Goal: Ask a question

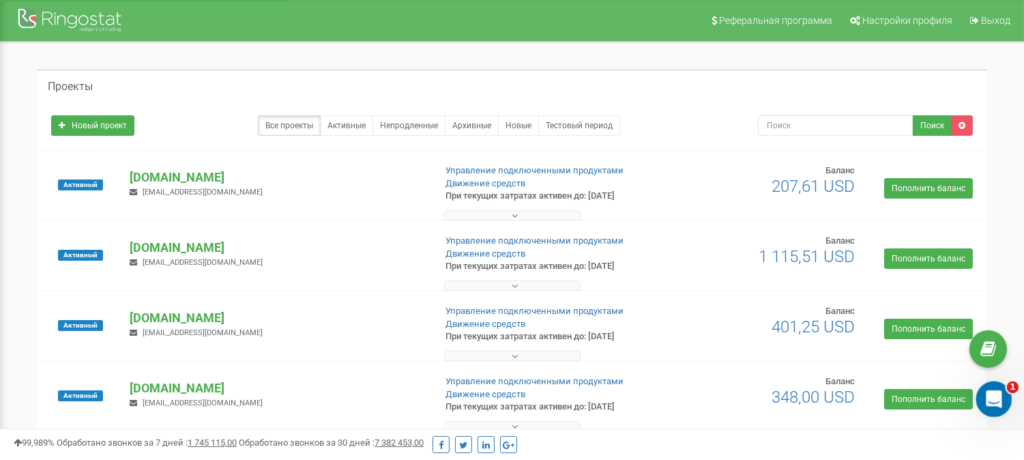
click at [989, 398] on icon "Відкрити програму для спілкування Intercom" at bounding box center [992, 397] width 23 height 23
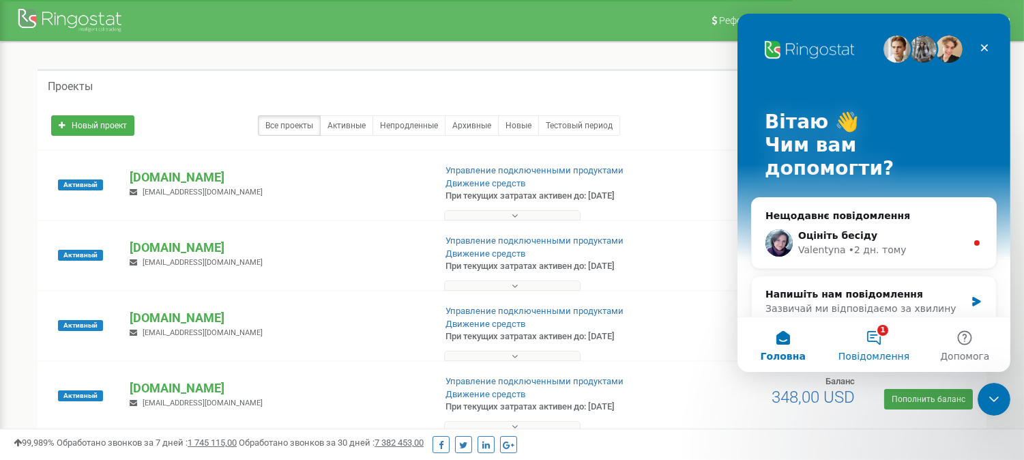
click at [873, 336] on button "1 Повідомлення" at bounding box center [873, 344] width 91 height 55
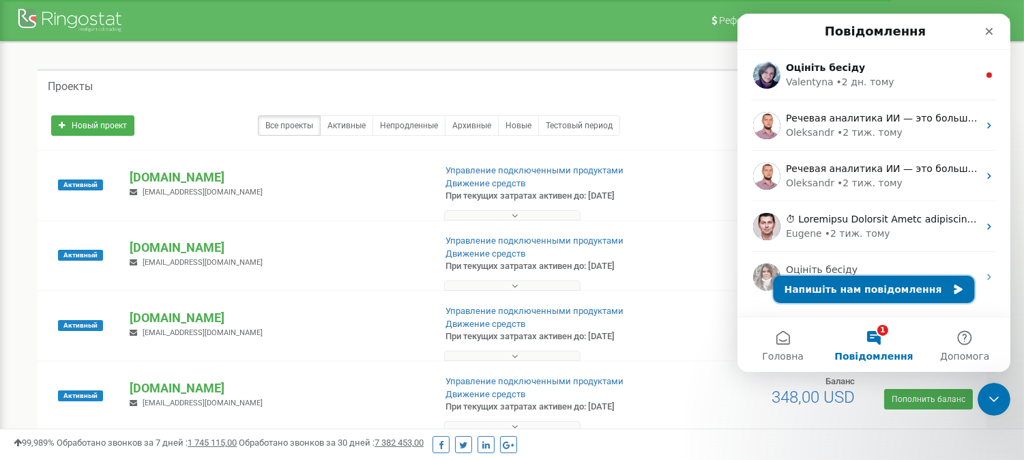
click at [886, 298] on button "Напишіть нам повідомлення" at bounding box center [873, 289] width 201 height 27
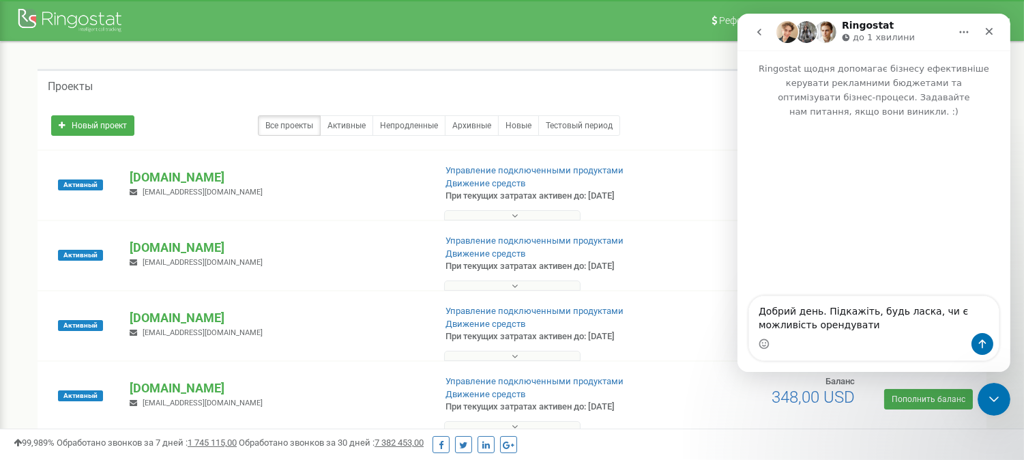
click at [850, 331] on textarea "Добрий день. Підкажіть, будь ласка, чи є можливість орендувати" at bounding box center [874, 314] width 250 height 37
type textarea "Добрий день. Підкажіть, будь ласка, чи є можливість орендувати казахський номер…"
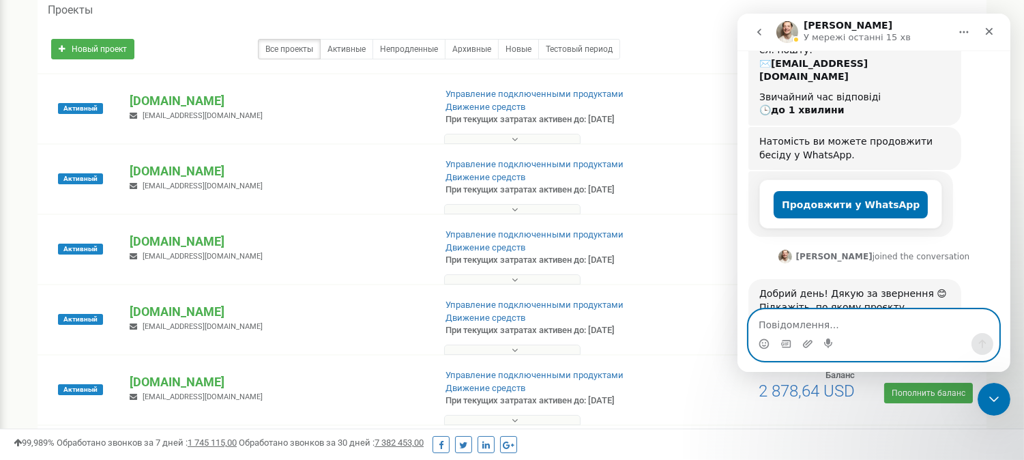
scroll to position [76, 0]
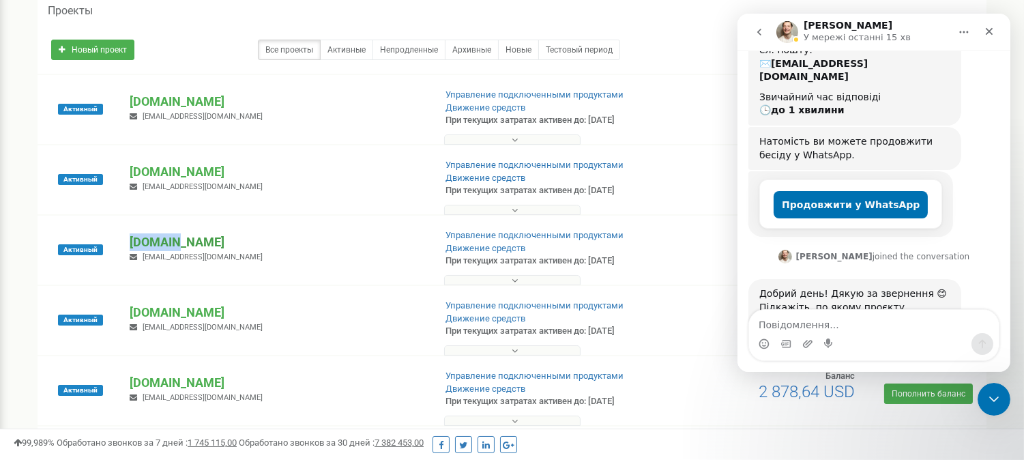
drag, startPoint x: 197, startPoint y: 244, endPoint x: 132, endPoint y: 240, distance: 64.2
click at [132, 240] on p "[DOMAIN_NAME]" at bounding box center [276, 242] width 293 height 18
copy p "[DOMAIN_NAME]"
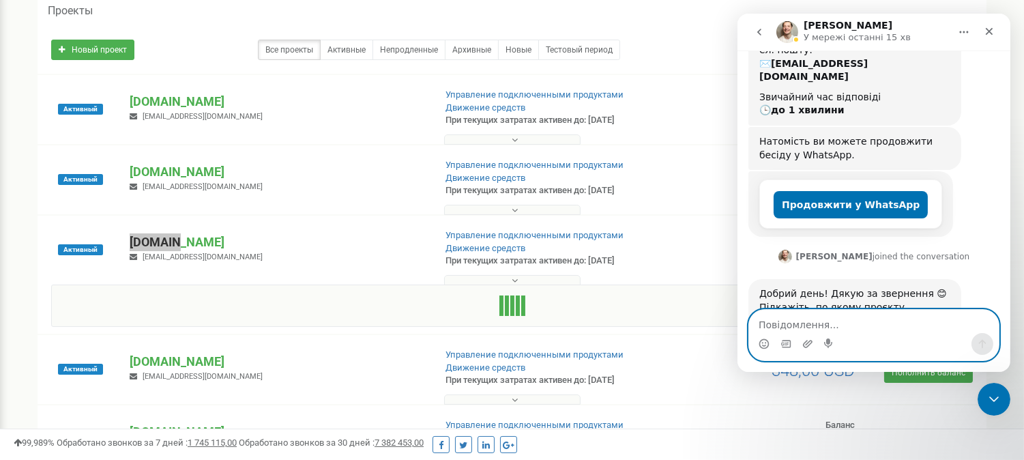
click at [823, 318] on textarea "Повідомлення..." at bounding box center [874, 321] width 250 height 23
paste textarea "[DOMAIN_NAME]"
type textarea "[DOMAIN_NAME]"
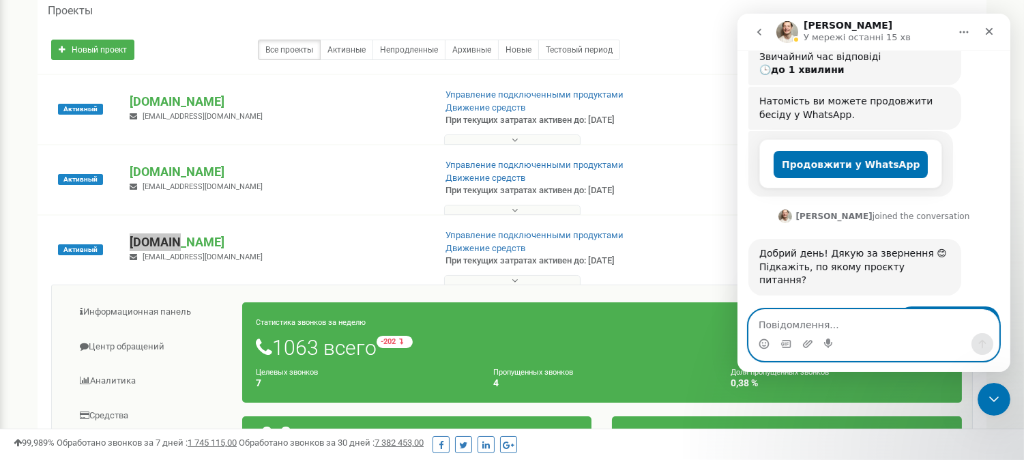
scroll to position [275, 0]
